Goal: Find specific page/section: Find specific page/section

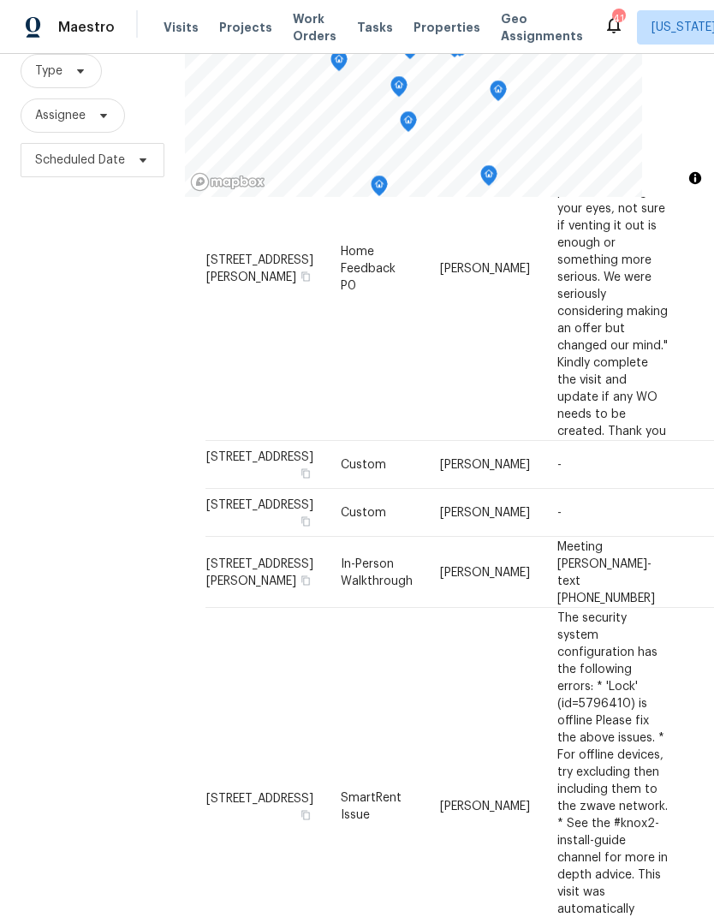
scroll to position [1754, 0]
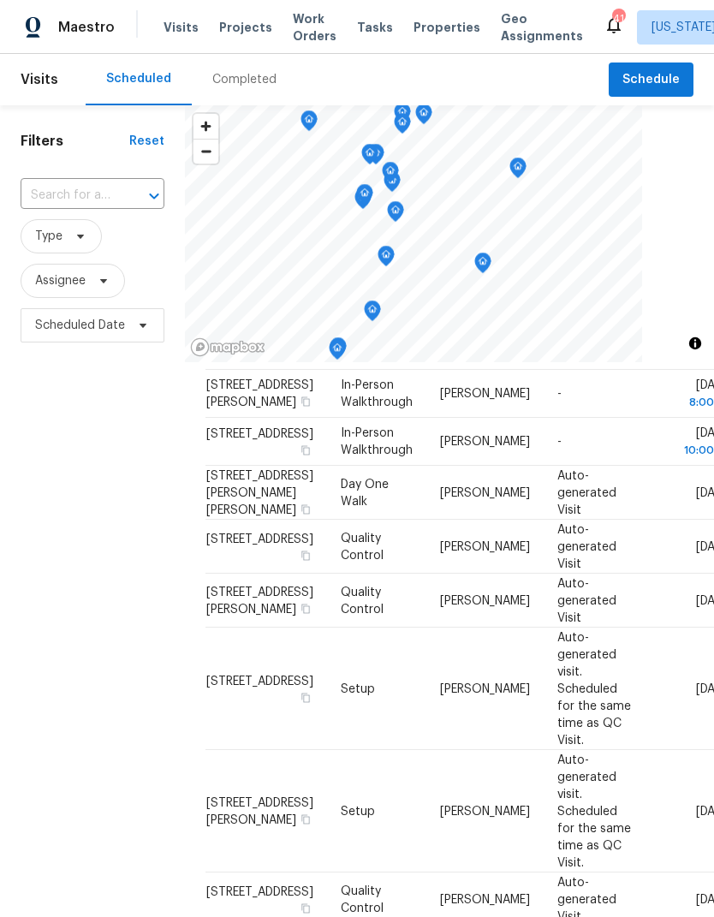
scroll to position [415, 0]
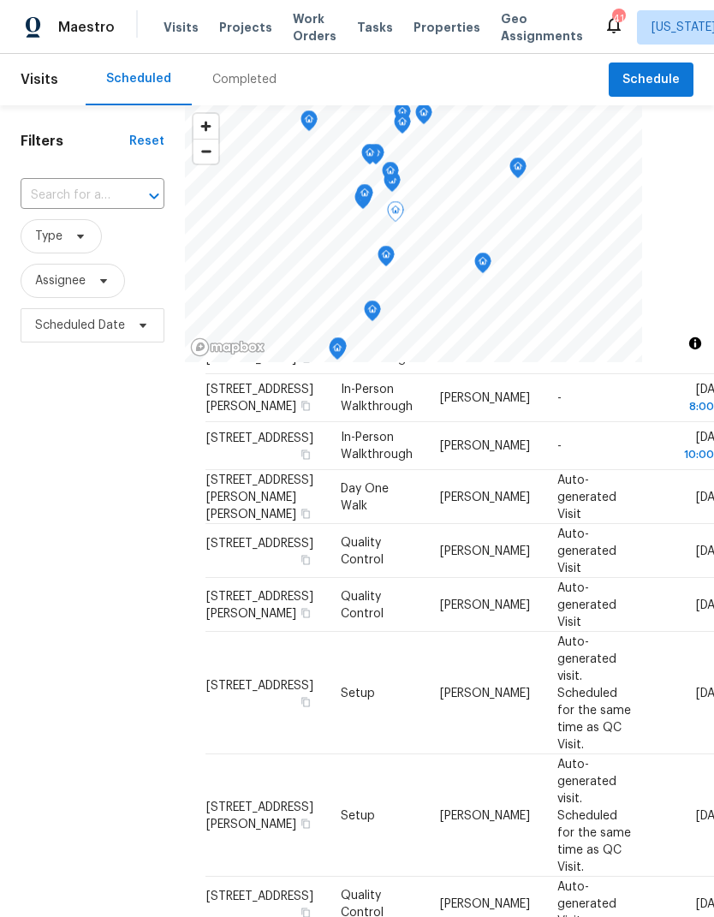
click at [253, 422] on td "6154 Martins Landing Ct, Burke, VA 22015" at bounding box center [267, 398] width 122 height 48
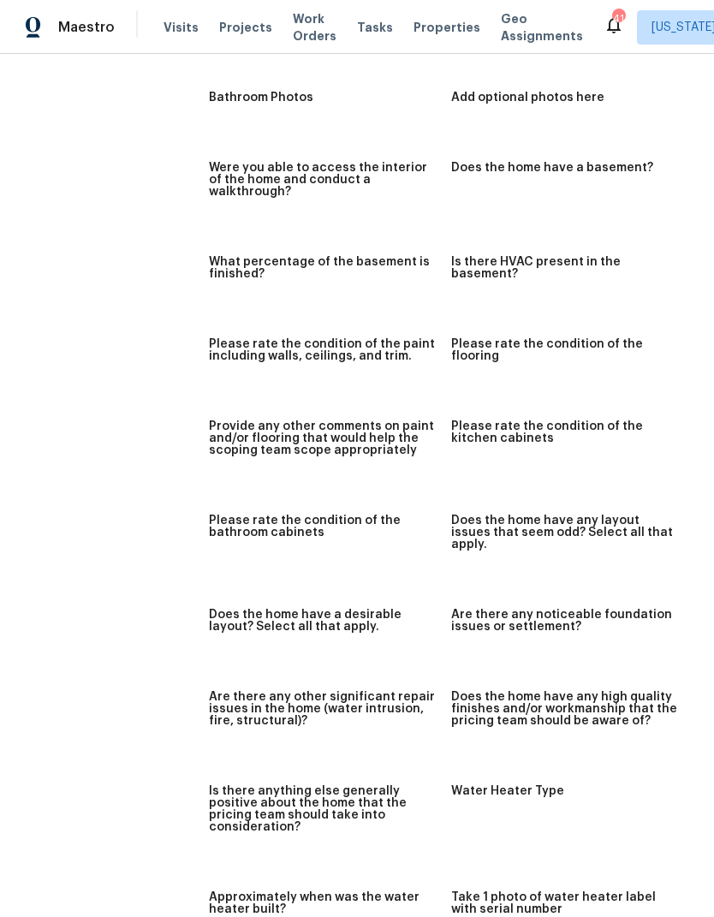
scroll to position [1726, 0]
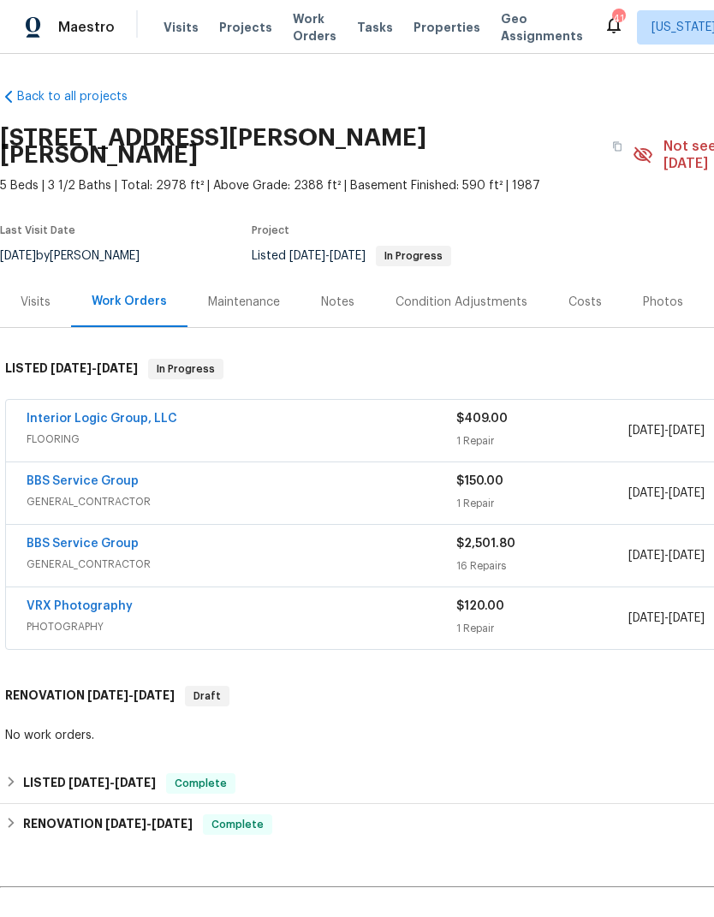
click at [141, 413] on link "Interior Logic Group, LLC" at bounding box center [102, 419] width 151 height 12
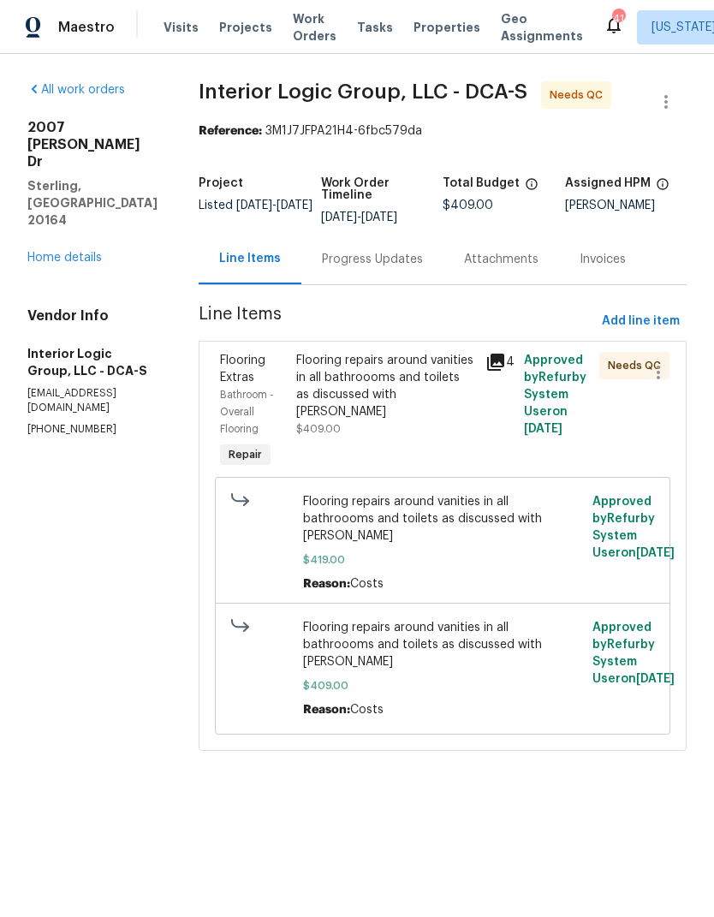
click at [90, 252] on link "Home details" at bounding box center [64, 258] width 74 height 12
